Goal: Task Accomplishment & Management: Manage account settings

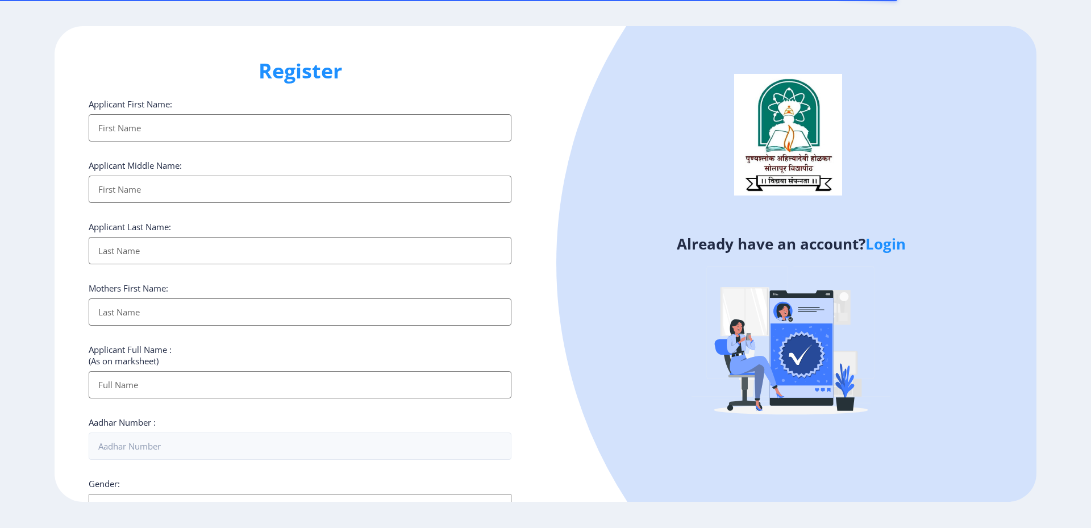
select select
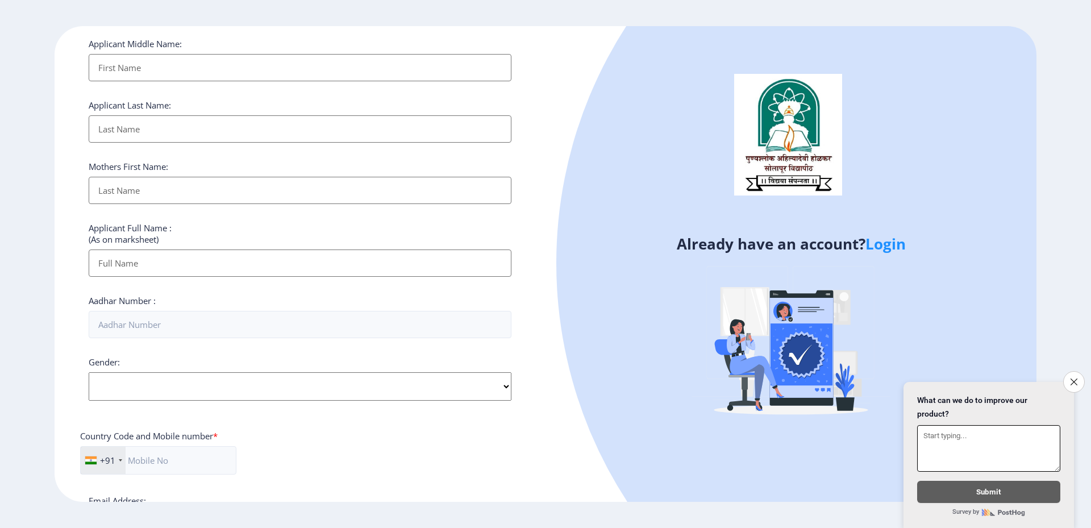
scroll to position [114, 0]
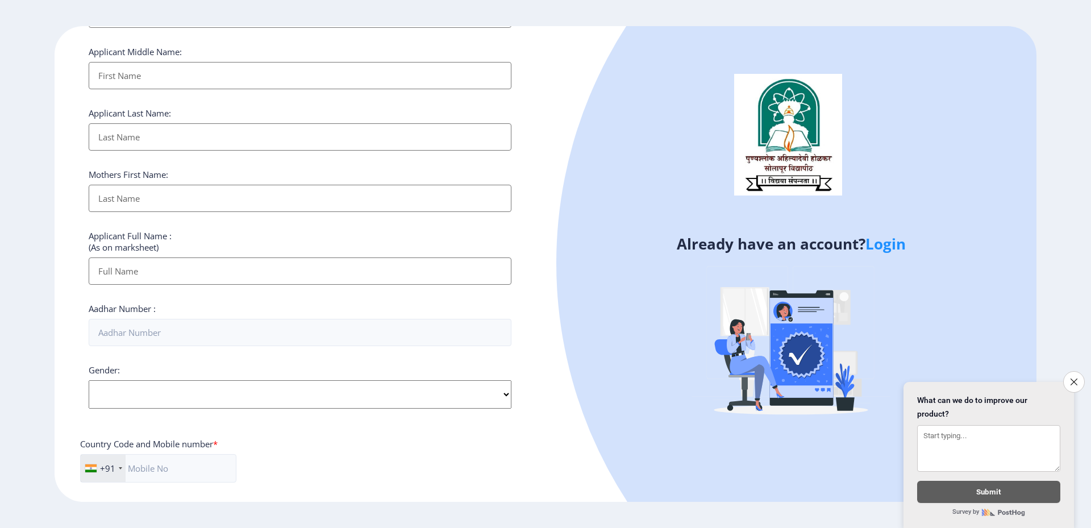
click at [890, 252] on link "Login" at bounding box center [885, 244] width 40 height 20
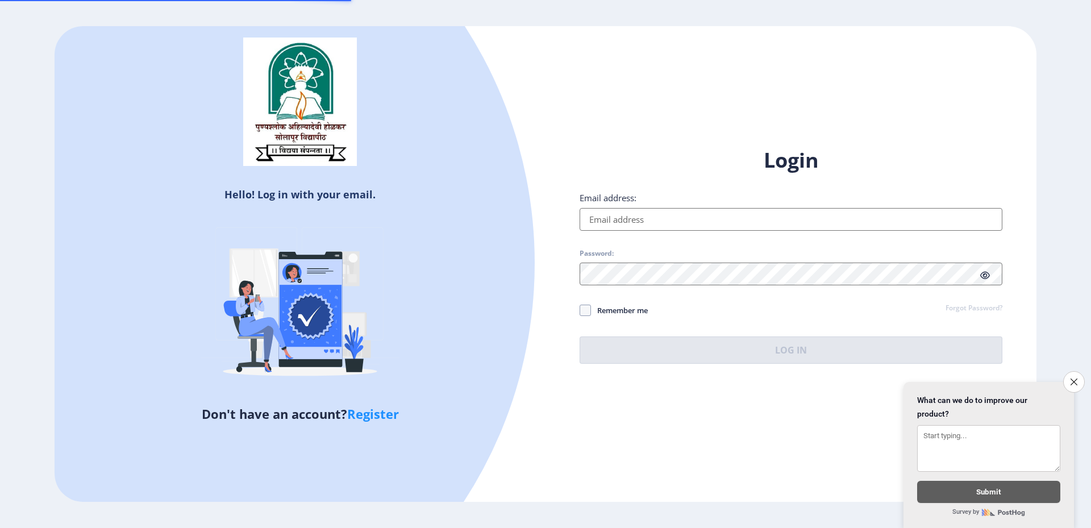
type input "[EMAIL_ADDRESS][DOMAIN_NAME]"
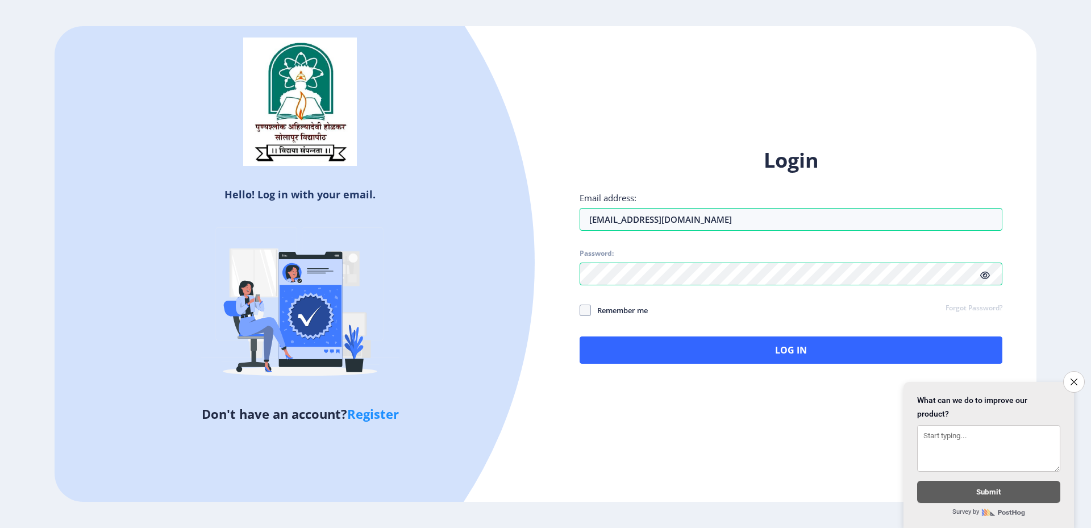
click at [581, 316] on label "Remember me" at bounding box center [614, 310] width 68 height 14
click at [580, 310] on input "Remember me" at bounding box center [580, 310] width 1 height 1
checkbox input "true"
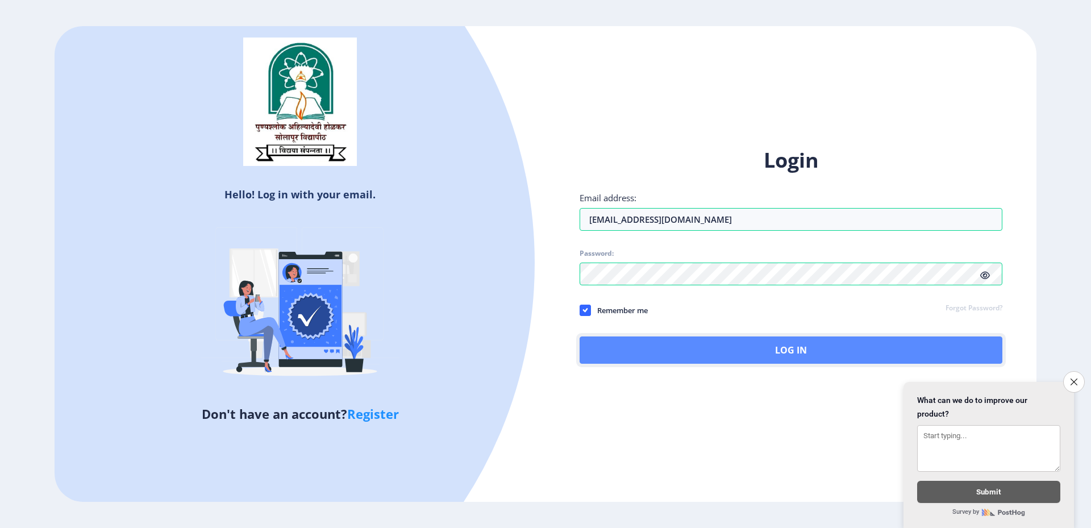
click at [625, 343] on button "Log In" at bounding box center [791, 349] width 423 height 27
